Goal: Task Accomplishment & Management: Manage account settings

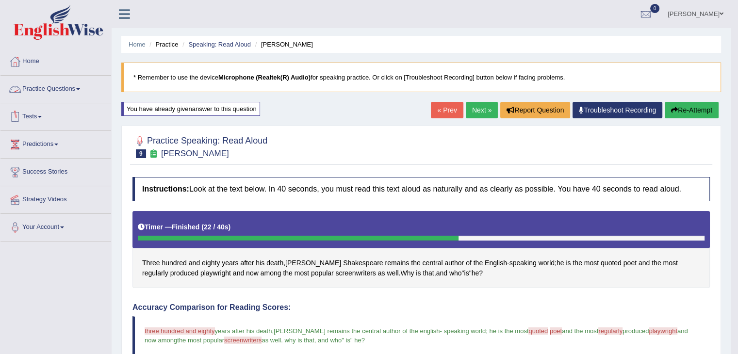
drag, startPoint x: 58, startPoint y: 89, endPoint x: 153, endPoint y: 87, distance: 94.6
click at [59, 89] on link "Practice Questions" at bounding box center [55, 88] width 111 height 24
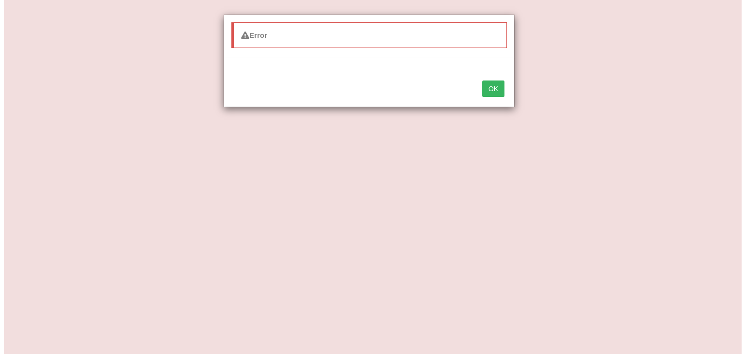
scroll to position [291, 0]
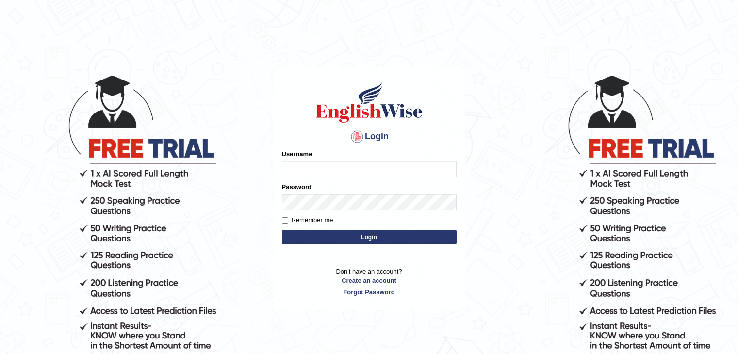
type input "sumandeep_parramatta"
click at [387, 240] on button "Login" at bounding box center [369, 237] width 175 height 15
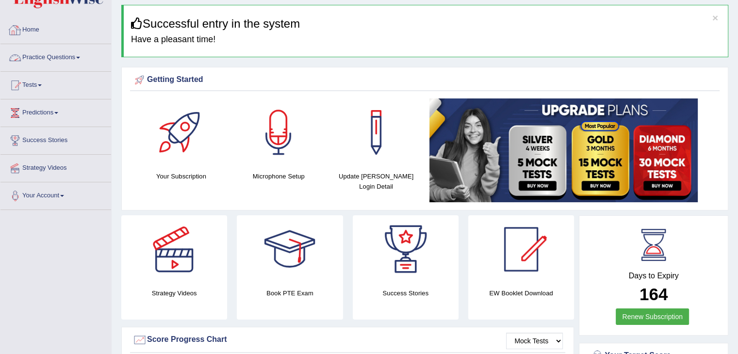
scroll to position [48, 0]
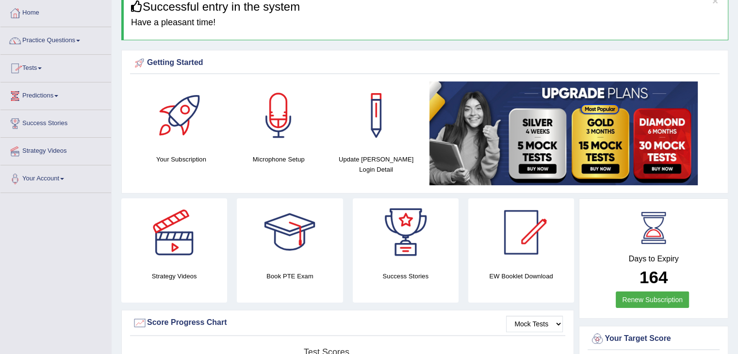
click at [64, 39] on link "Practice Questions" at bounding box center [55, 39] width 111 height 24
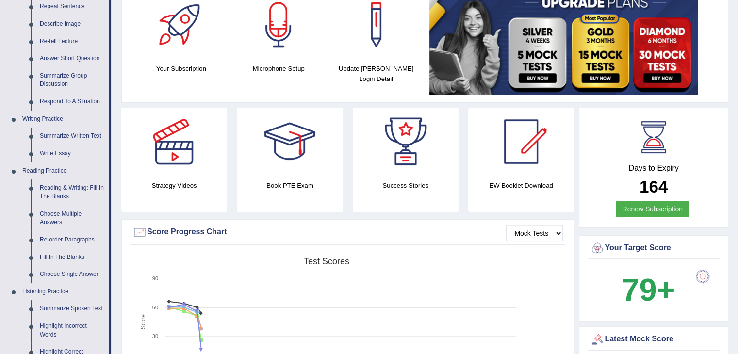
scroll to position [145, 0]
